Goal: Task Accomplishment & Management: Use online tool/utility

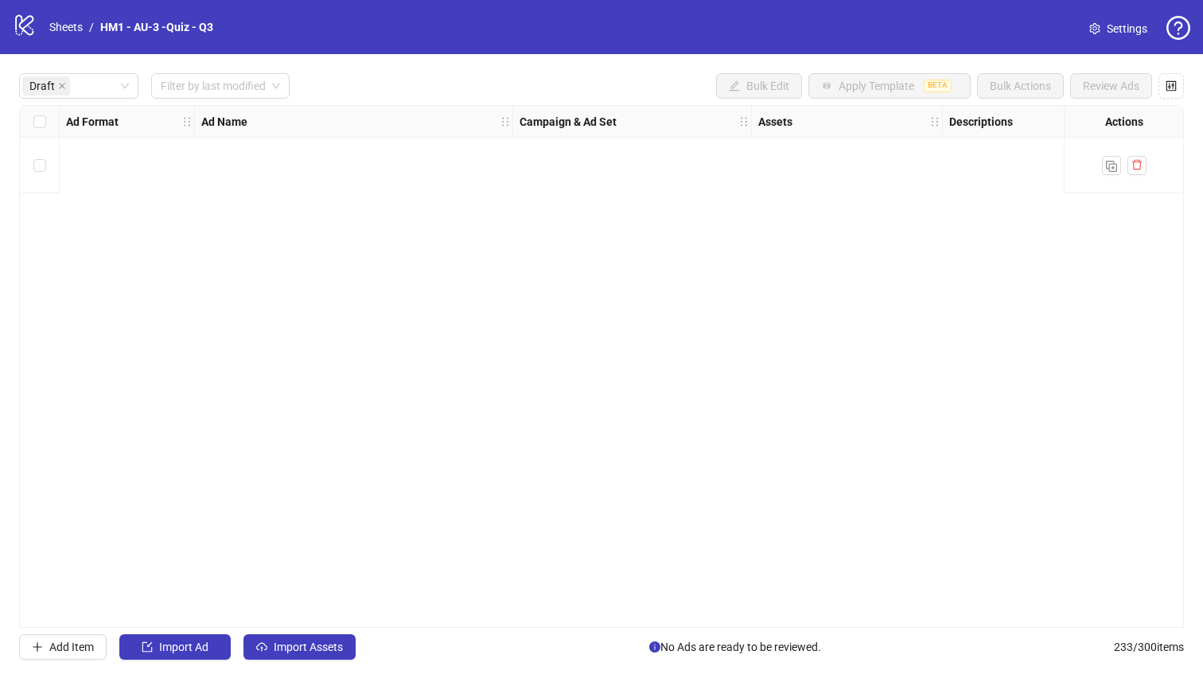
scroll to position [0, 1439]
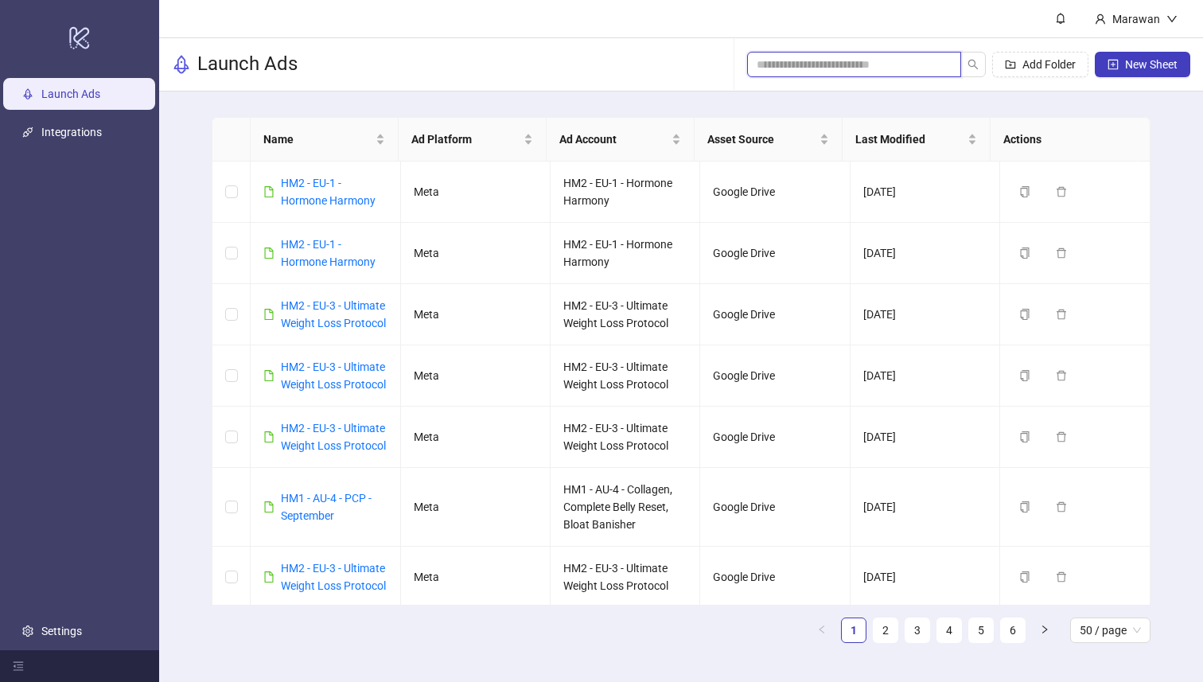
click at [905, 72] on input "search" at bounding box center [848, 65] width 182 height 18
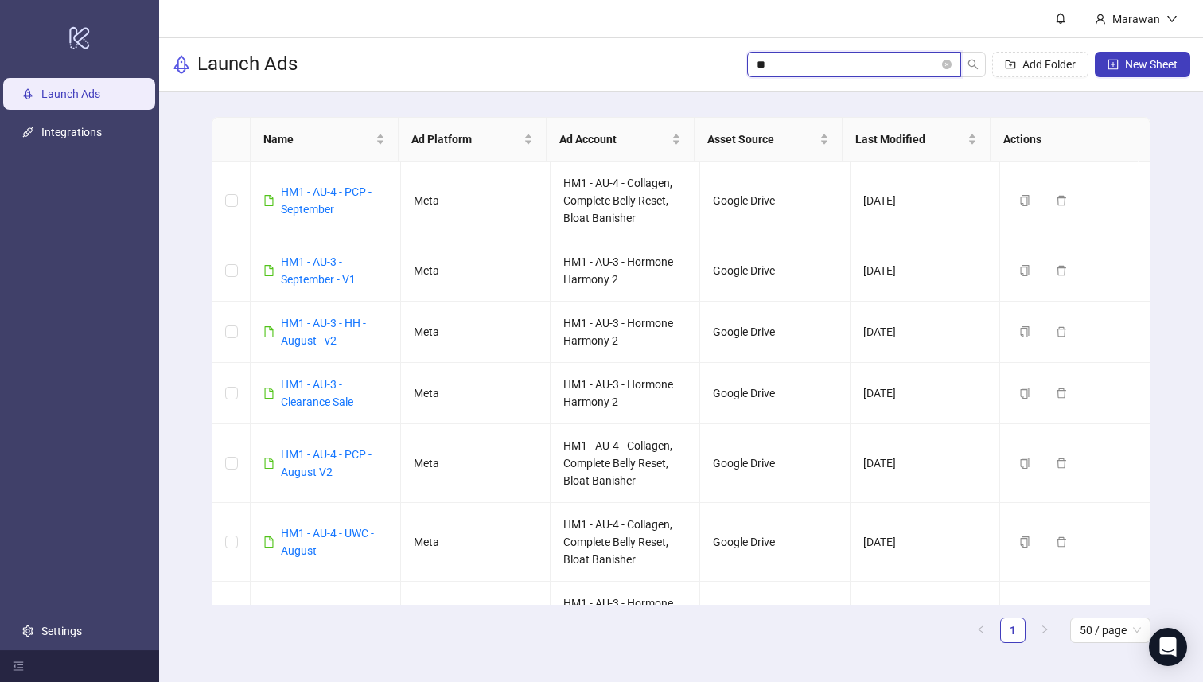
type input "*"
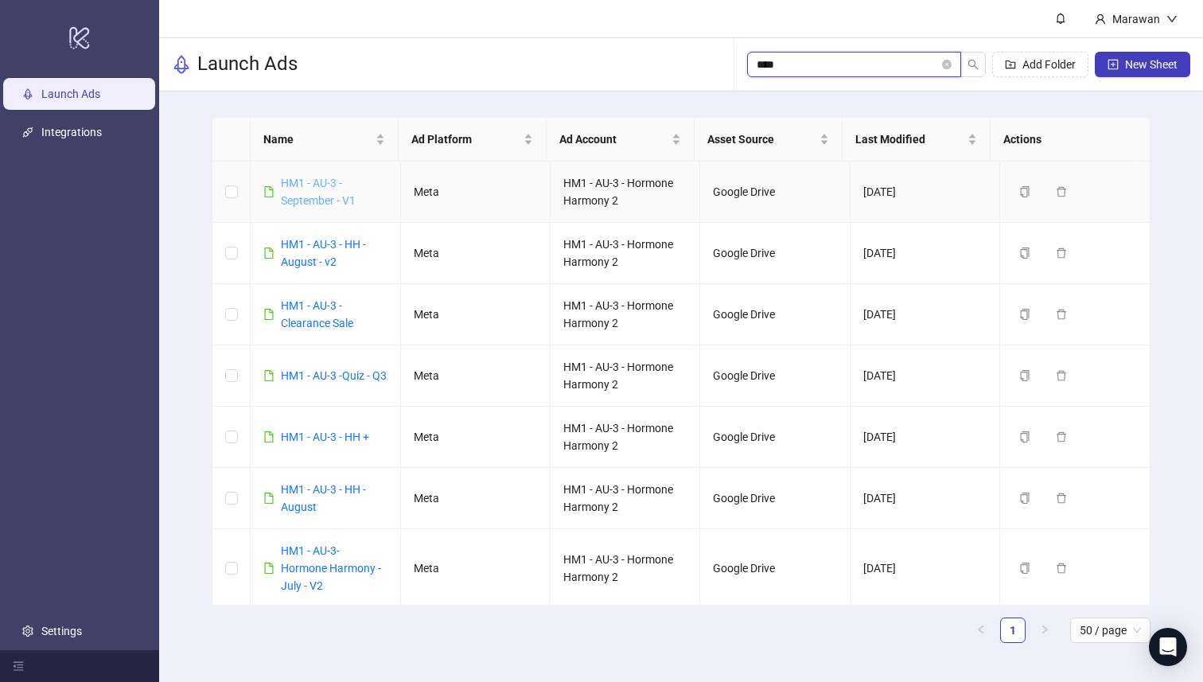
type input "****"
click at [327, 198] on link "HM1 - AU-3 - September - V1" at bounding box center [318, 192] width 75 height 30
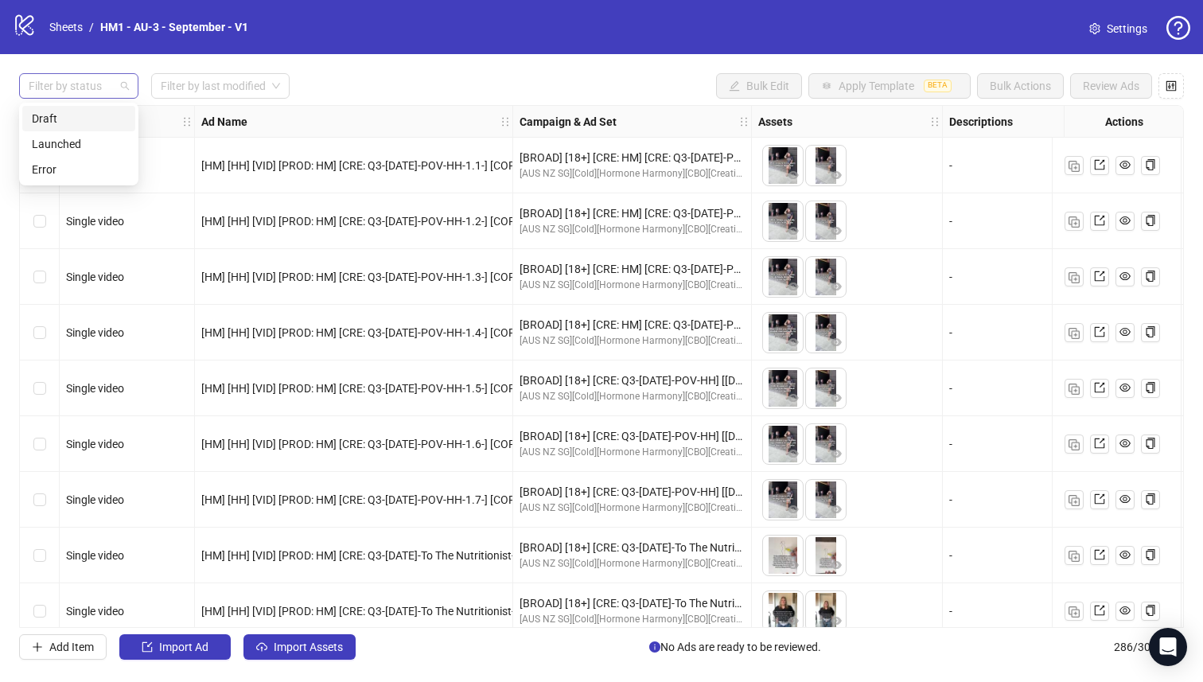
click at [72, 83] on div at bounding box center [70, 86] width 96 height 22
drag, startPoint x: 82, startPoint y: 115, endPoint x: 174, endPoint y: 71, distance: 102.5
click at [82, 115] on div "Draft" at bounding box center [79, 119] width 94 height 18
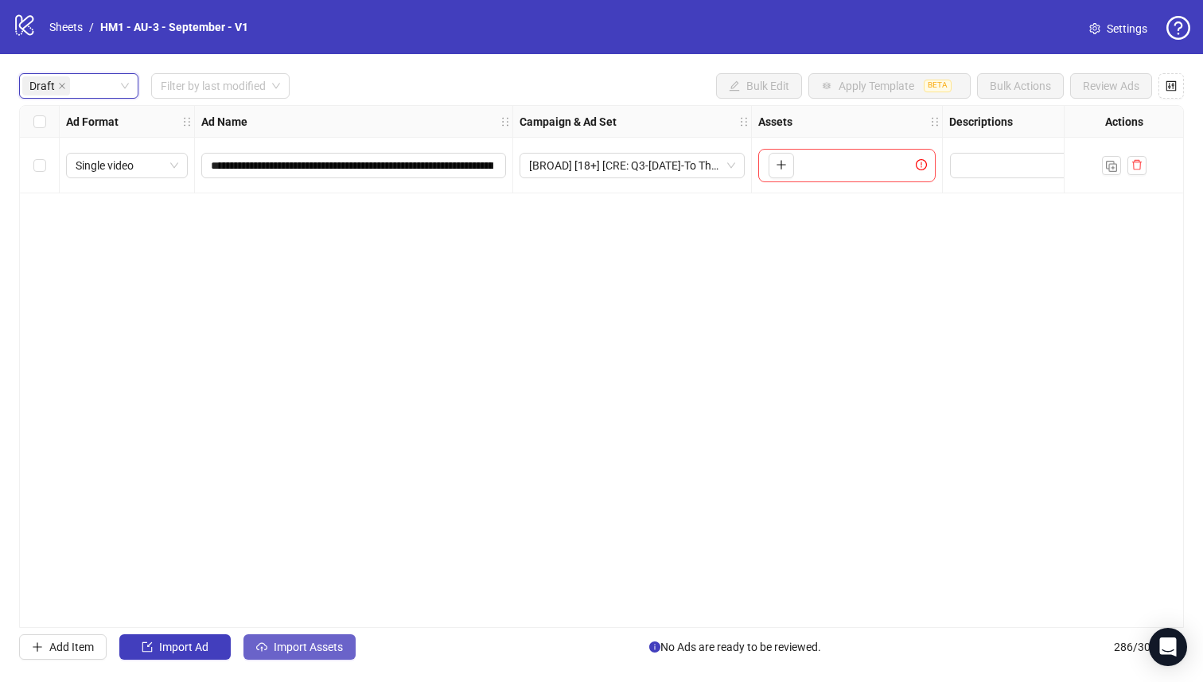
click at [314, 650] on span "Import Assets" at bounding box center [308, 647] width 69 height 13
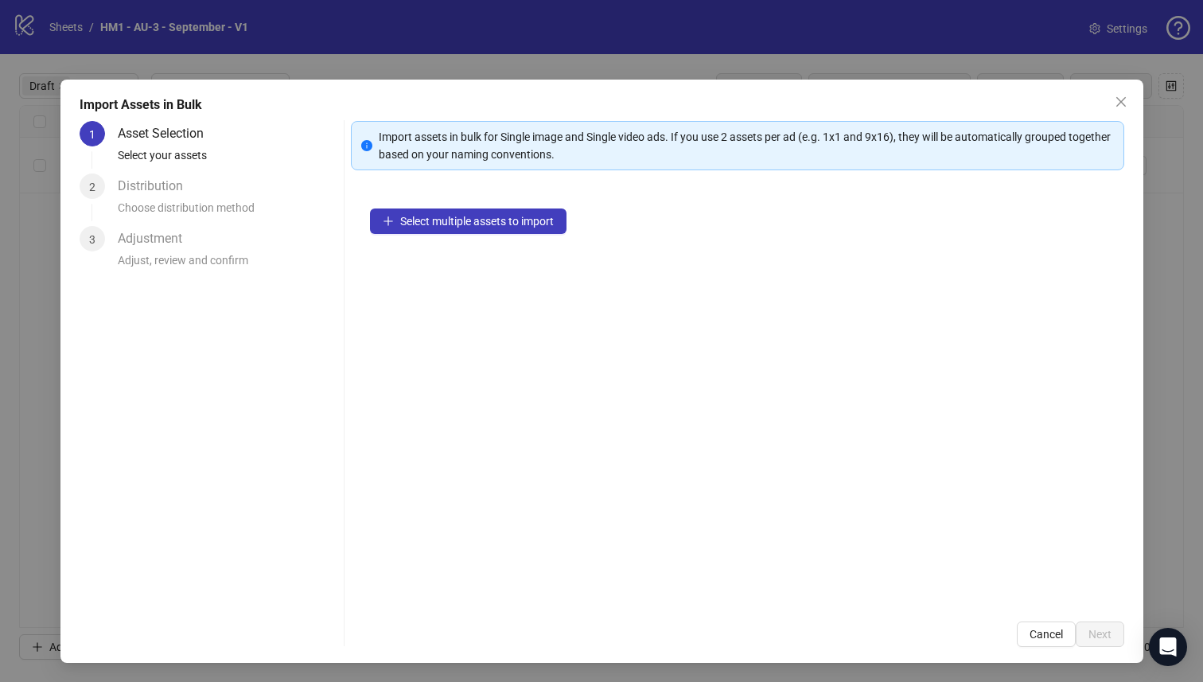
click at [314, 648] on div "Import Assets in Bulk 1 Asset Selection Select your assets 2 Distribution Choos…" at bounding box center [601, 371] width 1083 height 583
click at [474, 188] on div "Import assets in bulk for Single image and Single video ads. If you use 2 asset…" at bounding box center [737, 384] width 773 height 526
click at [477, 220] on span "Select multiple assets to import" at bounding box center [477, 221] width 154 height 13
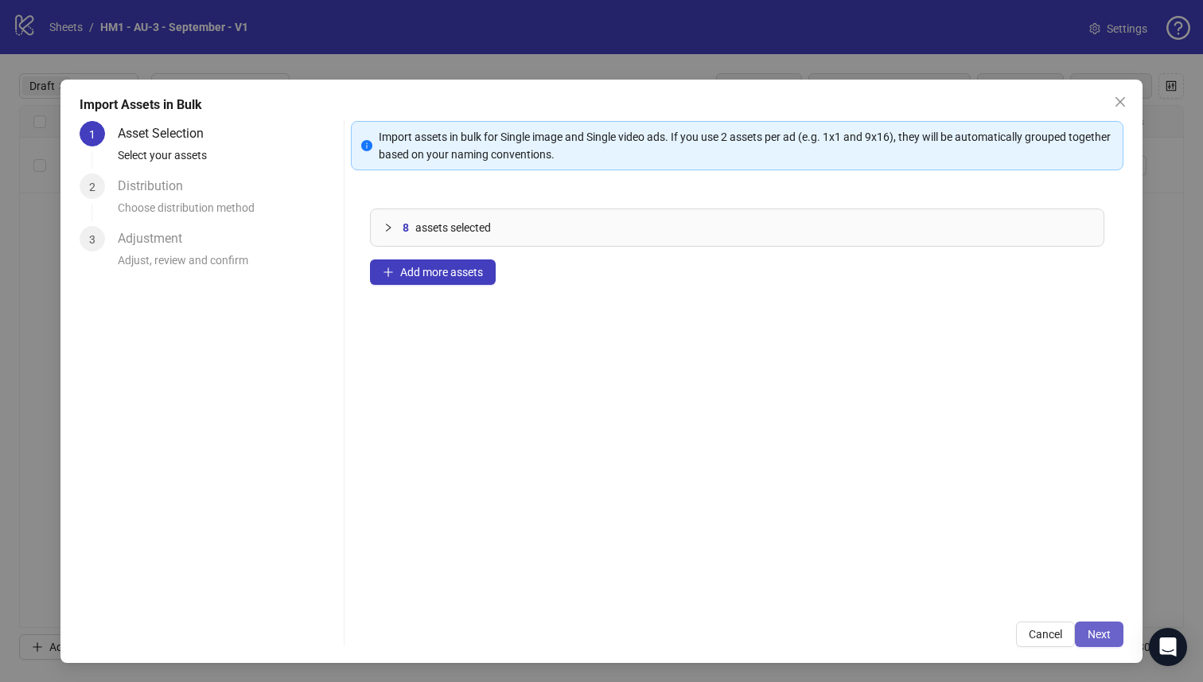
click at [1075, 636] on button "Next" at bounding box center [1099, 633] width 49 height 25
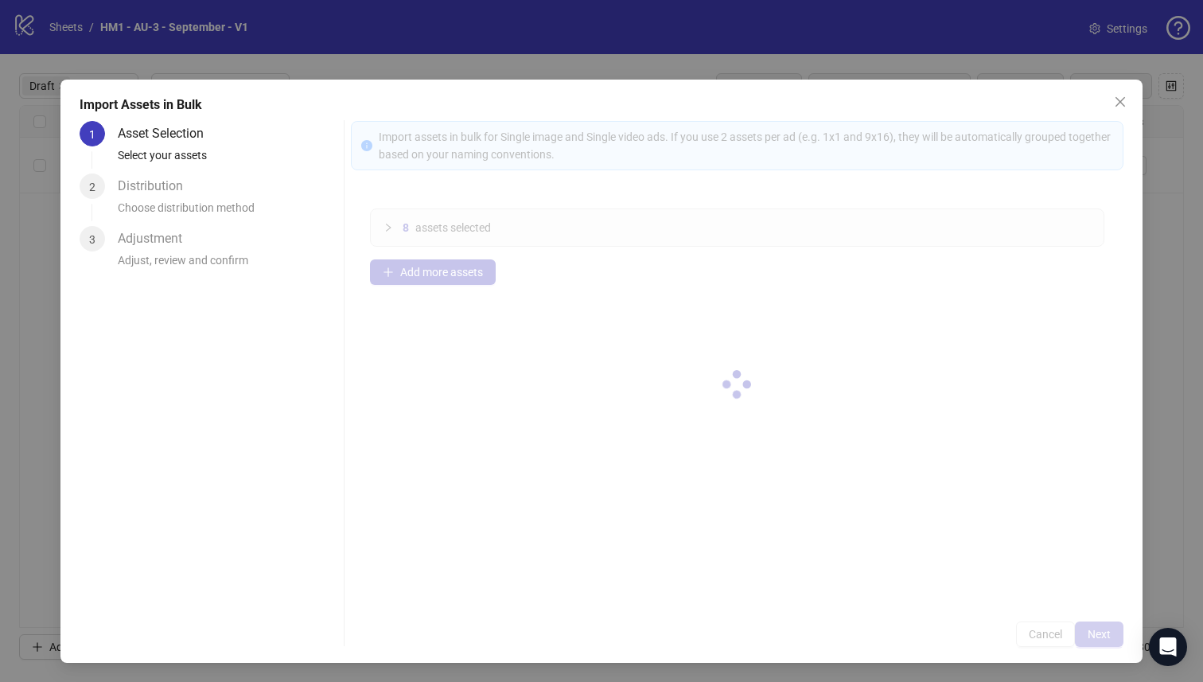
click at [1069, 636] on div at bounding box center [737, 384] width 773 height 526
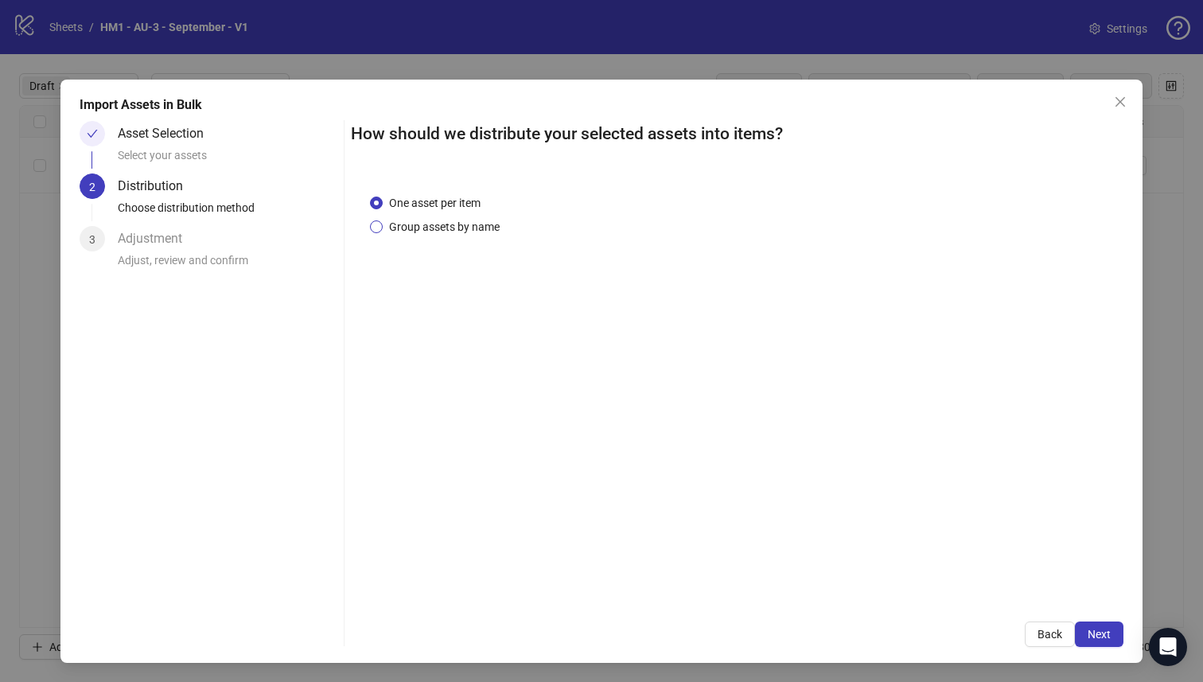
click at [399, 230] on span "Group assets by name" at bounding box center [444, 227] width 123 height 18
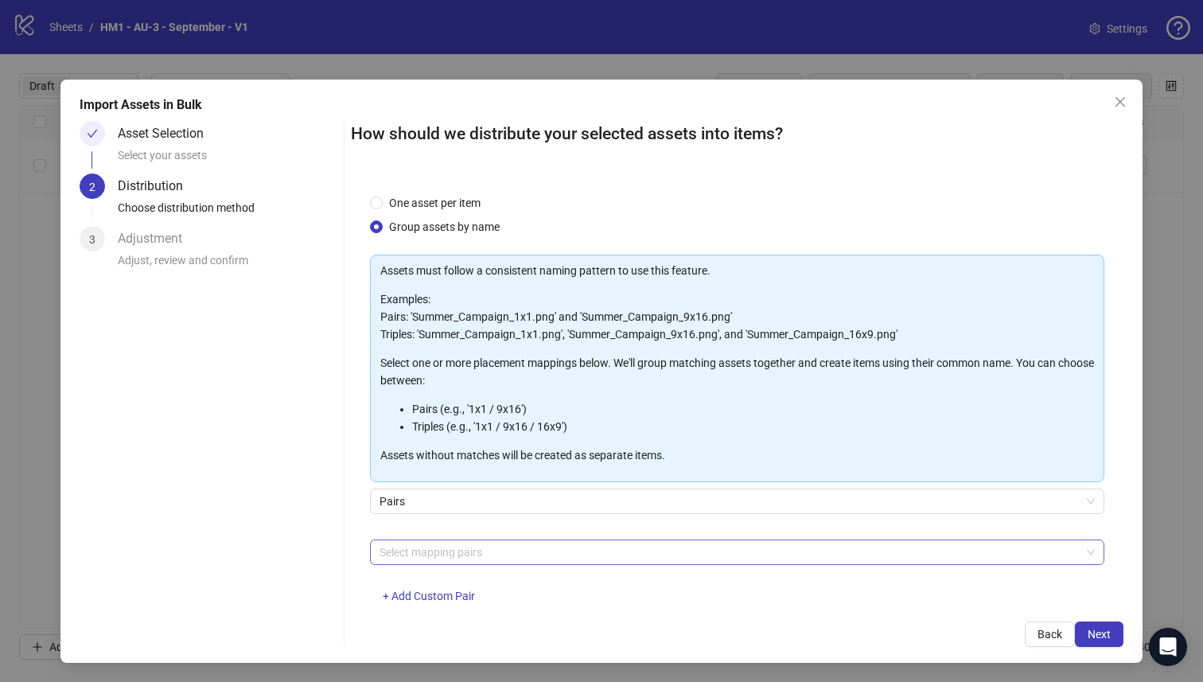
drag, startPoint x: 532, startPoint y: 558, endPoint x: 530, endPoint y: 545, distance: 13.0
click at [532, 557] on div at bounding box center [729, 552] width 712 height 22
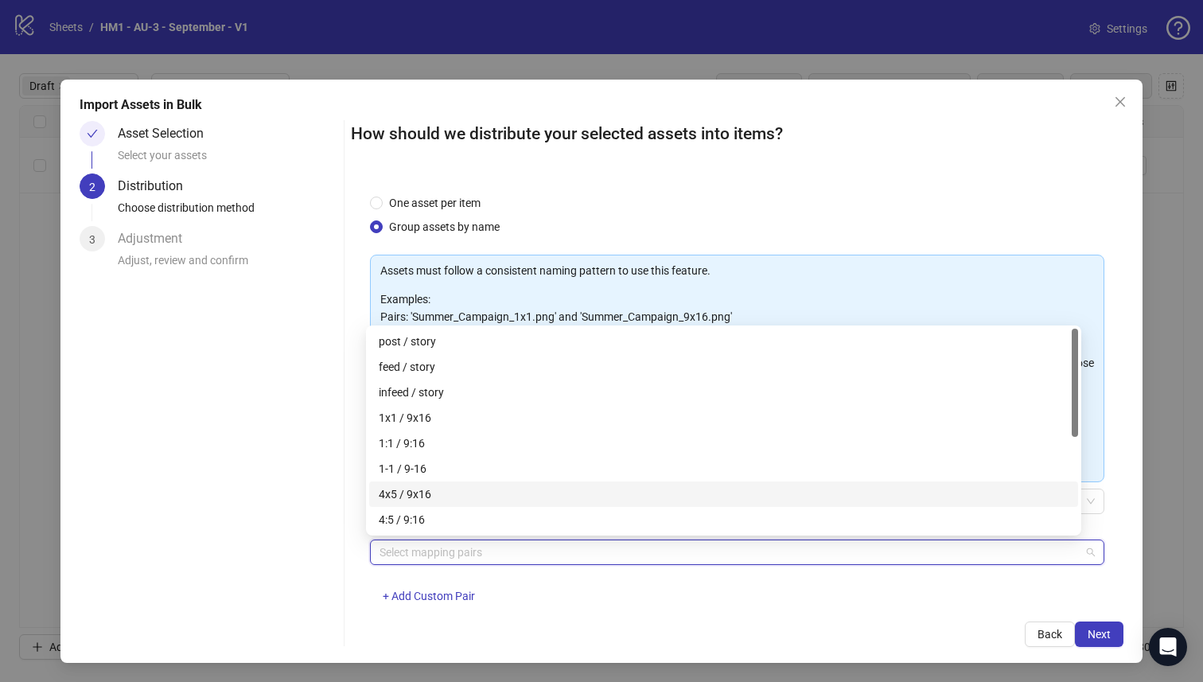
click at [527, 488] on div "4x5 / 9x16" at bounding box center [724, 494] width 690 height 18
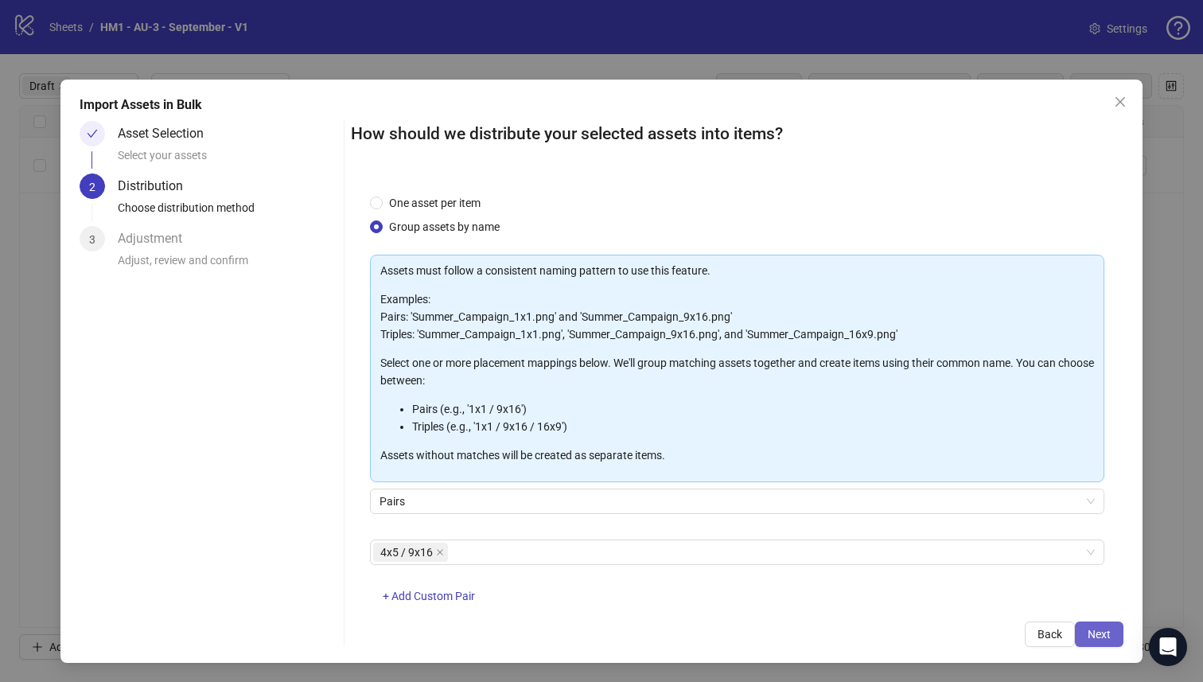
click at [1085, 625] on button "Next" at bounding box center [1099, 633] width 49 height 25
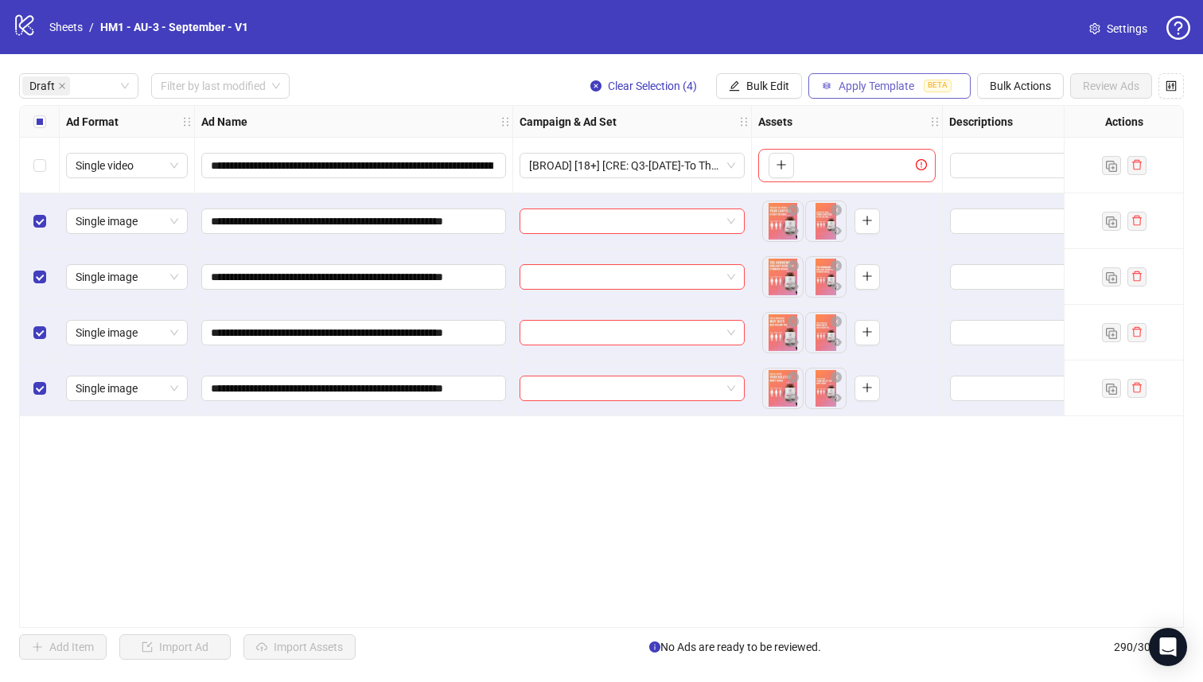
click at [870, 88] on span "Apply Template" at bounding box center [877, 86] width 76 height 13
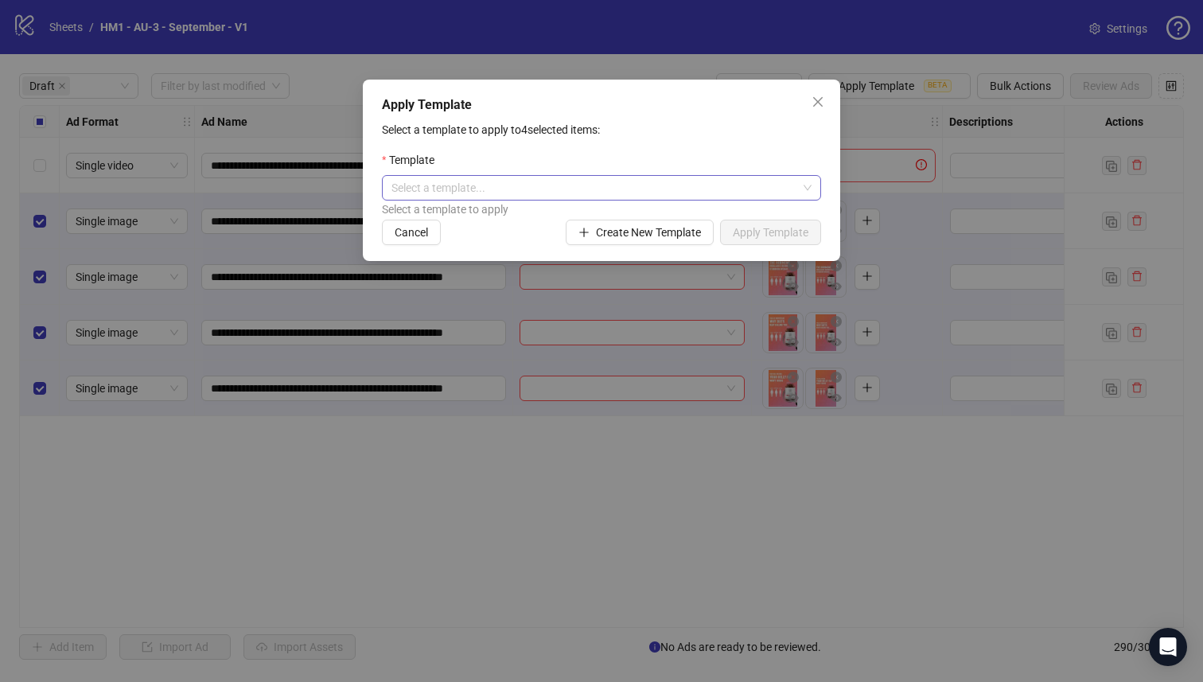
click at [693, 197] on input "search" at bounding box center [594, 188] width 406 height 24
click at [715, 190] on input "search" at bounding box center [594, 188] width 406 height 24
click at [696, 180] on input "search" at bounding box center [594, 188] width 406 height 24
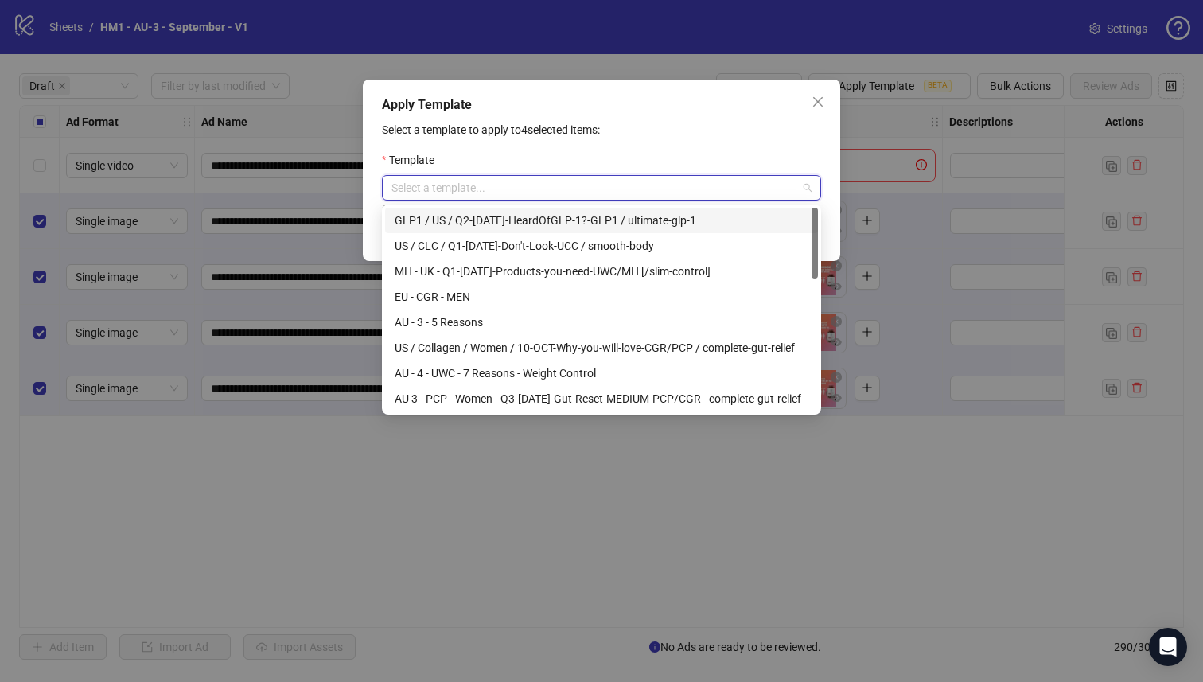
click at [608, 191] on input "search" at bounding box center [594, 188] width 406 height 24
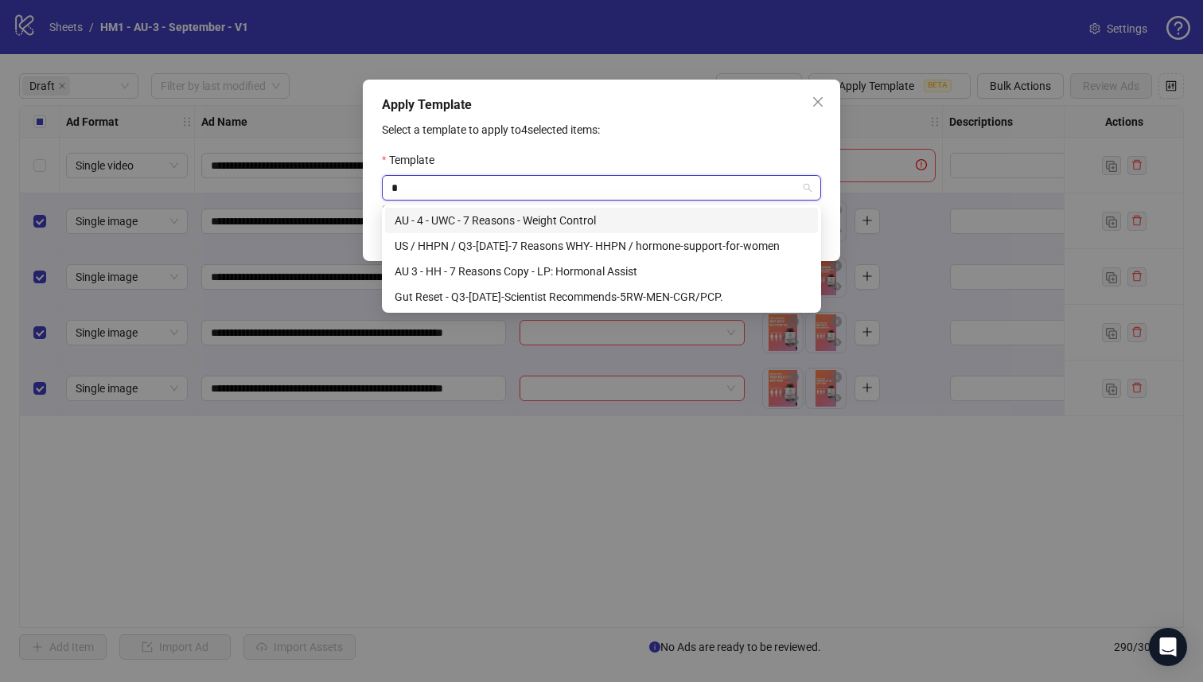
type input "*"
